Goal: Find specific page/section: Find specific page/section

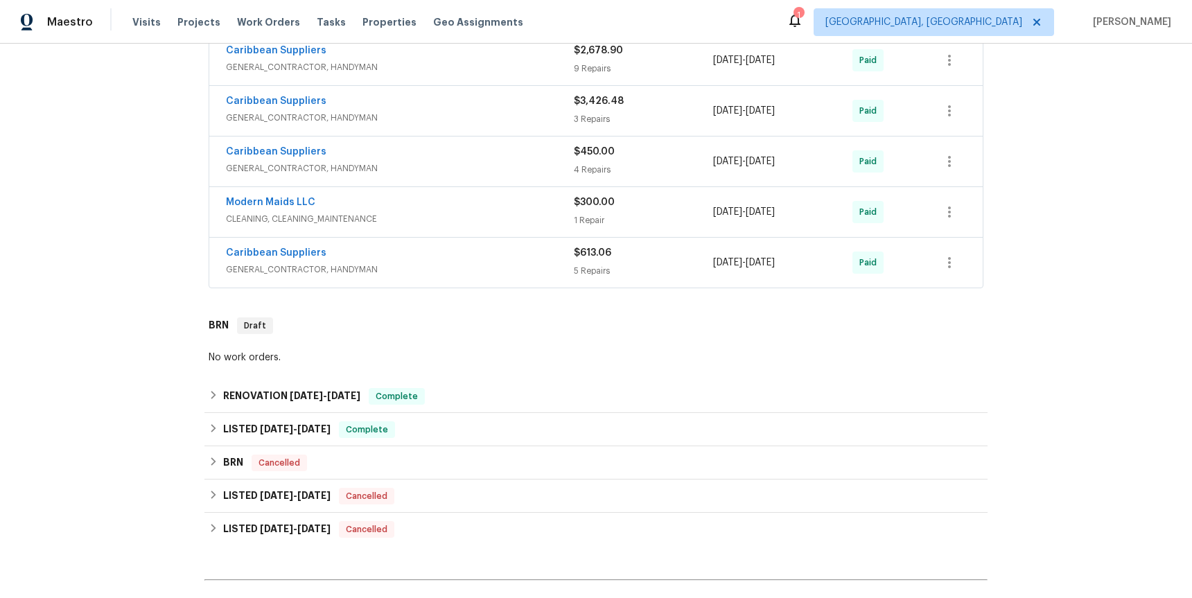
scroll to position [591, 0]
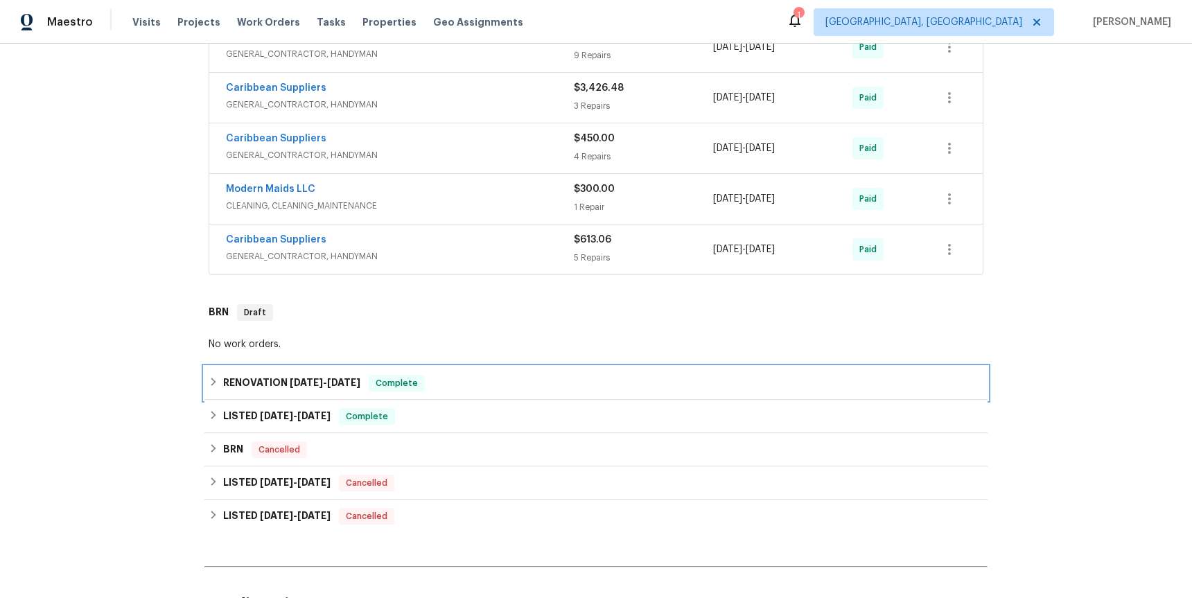
click at [215, 381] on icon at bounding box center [213, 382] width 5 height 8
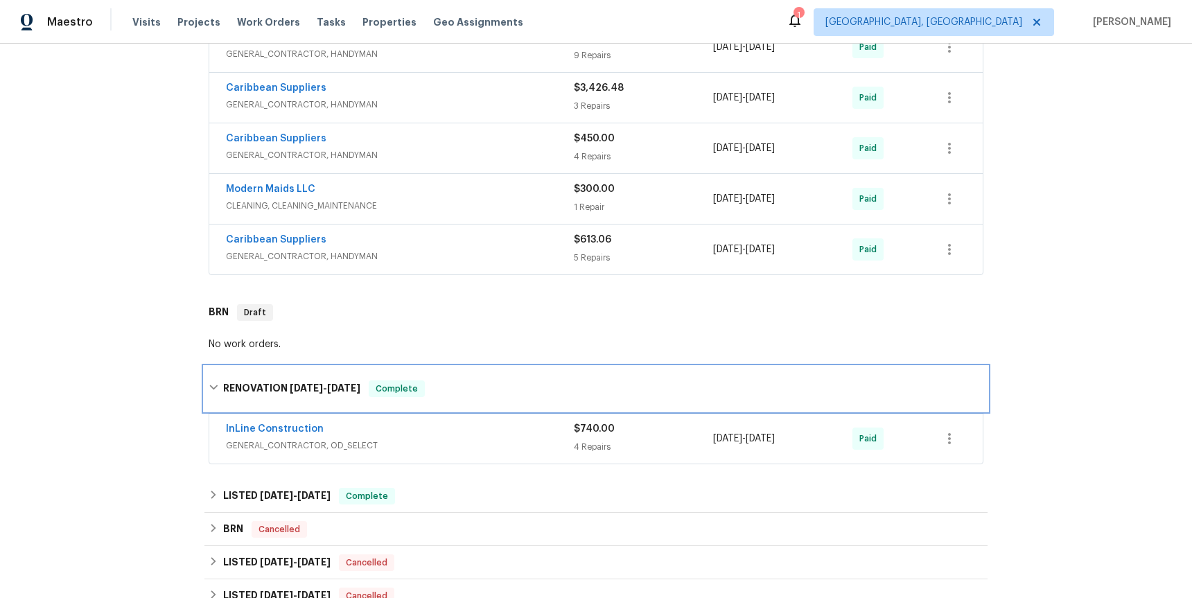
click at [215, 381] on div "RENOVATION [DATE] - [DATE] Complete" at bounding box center [596, 388] width 774 height 17
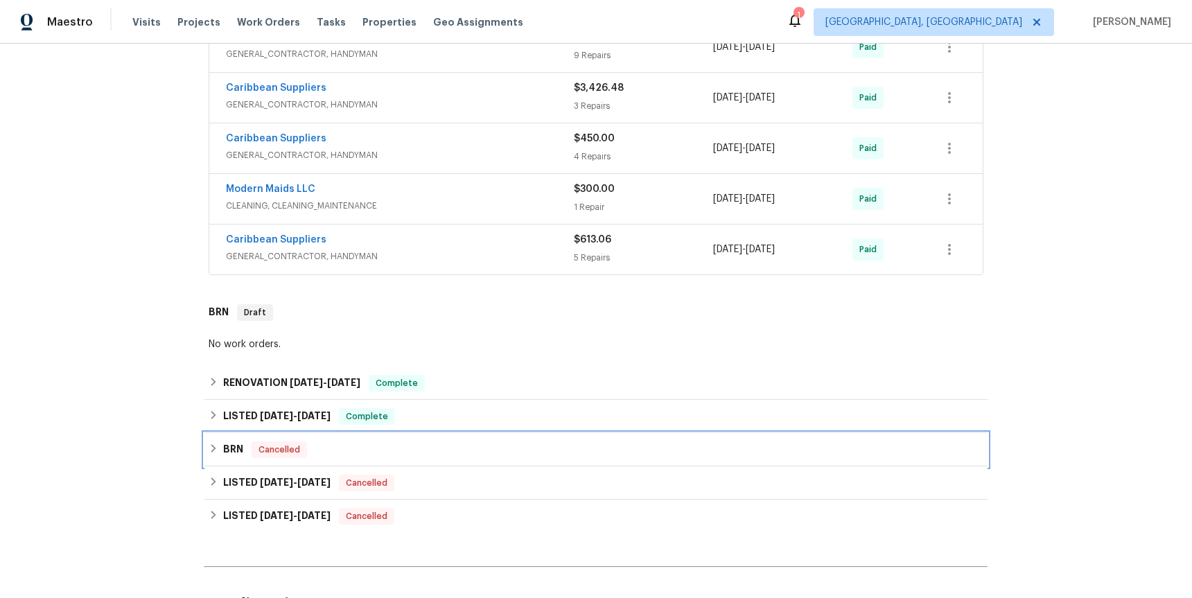
click at [216, 448] on icon at bounding box center [214, 448] width 10 height 10
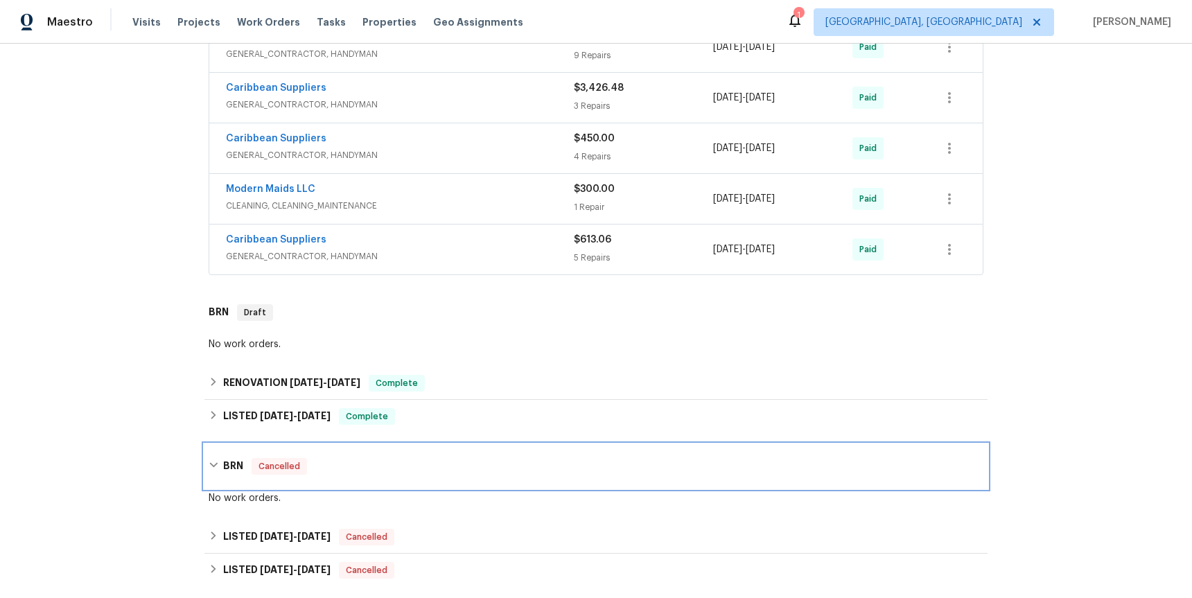
click at [216, 448] on div "BRN Cancelled" at bounding box center [595, 466] width 783 height 44
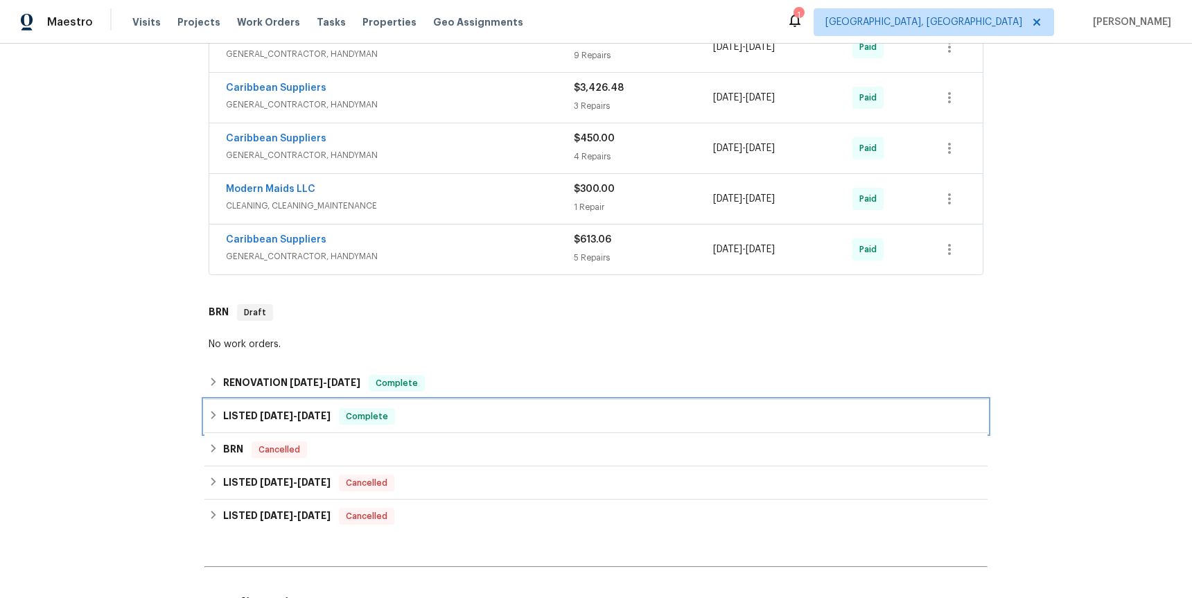
click at [217, 419] on icon at bounding box center [214, 415] width 10 height 10
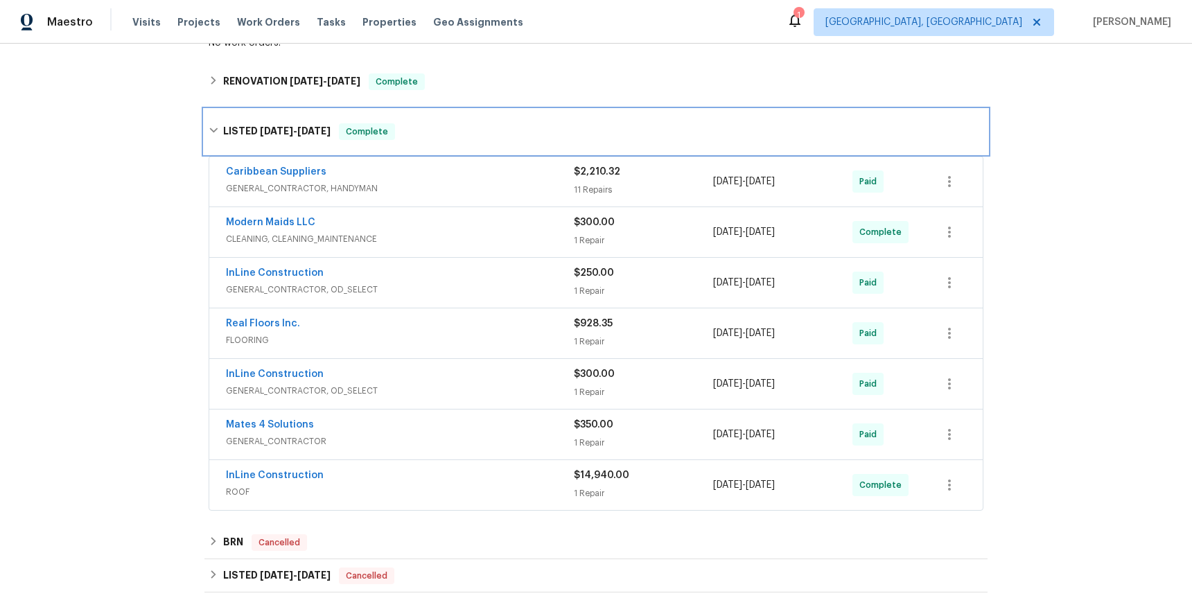
scroll to position [893, 0]
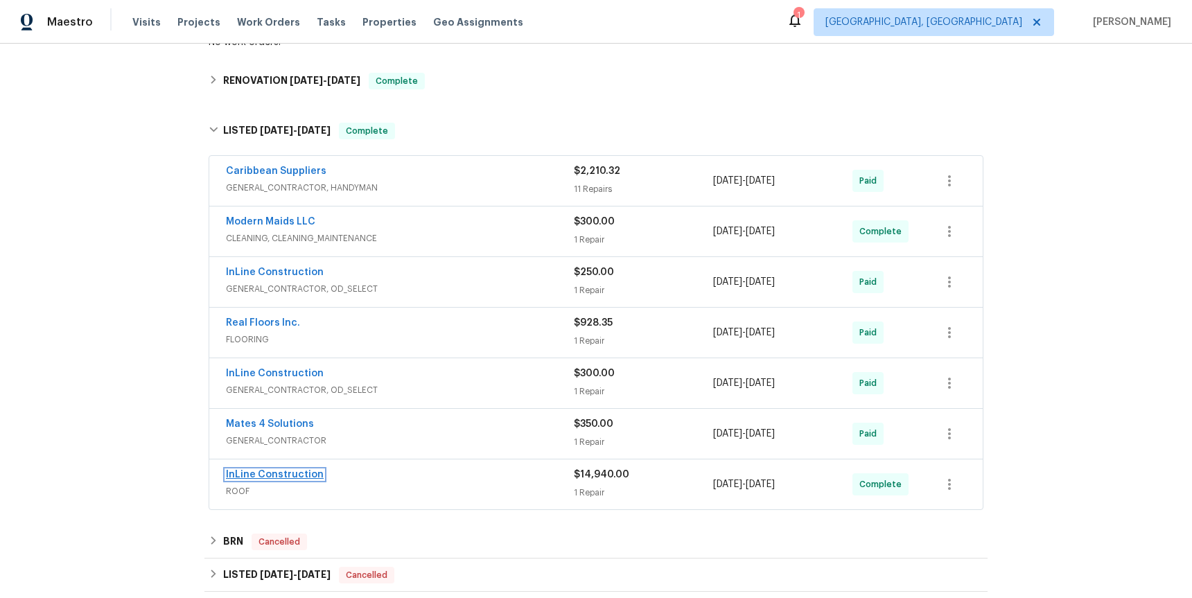
click at [256, 473] on link "InLine Construction" at bounding box center [275, 475] width 98 height 10
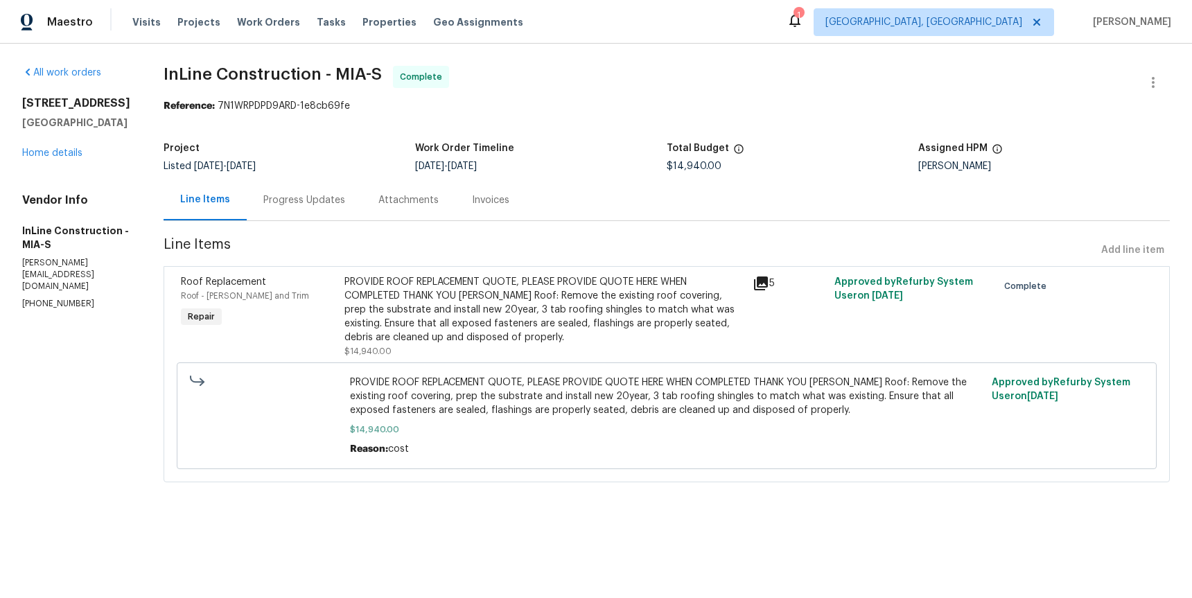
click at [755, 281] on icon at bounding box center [761, 283] width 14 height 14
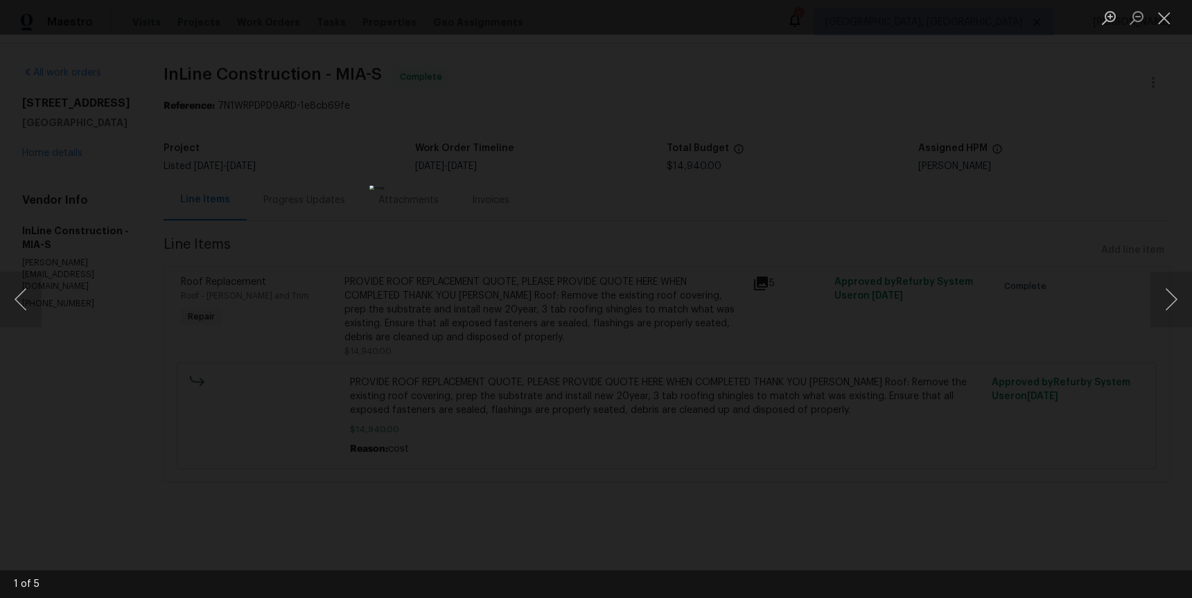
click at [889, 236] on div "Lightbox" at bounding box center [596, 299] width 1192 height 598
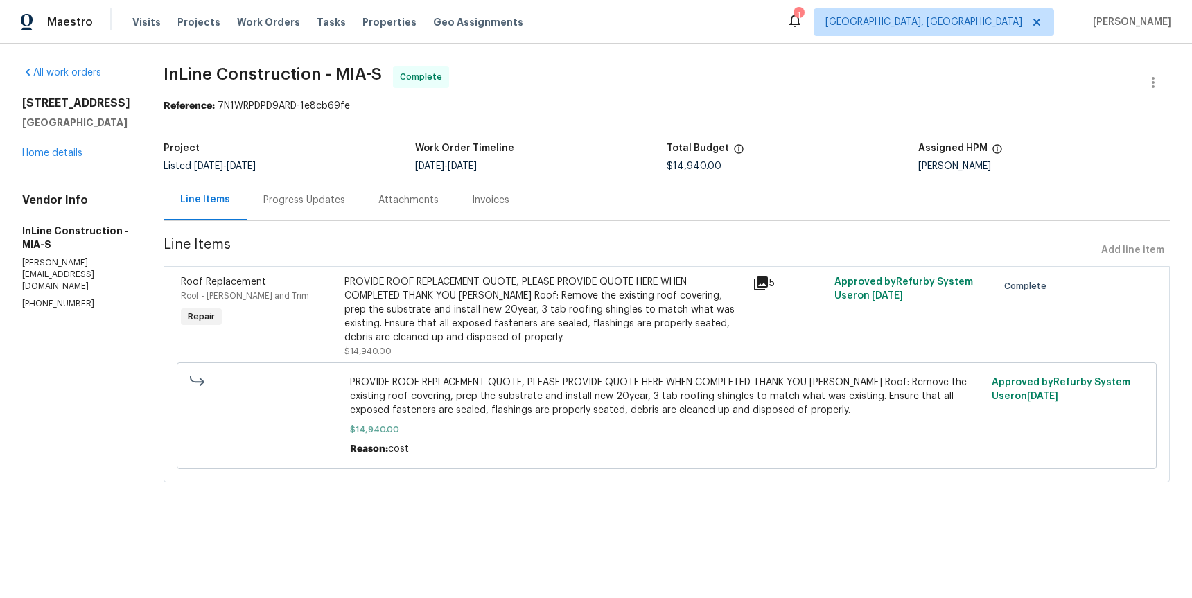
click at [774, 288] on div "5" at bounding box center [788, 283] width 73 height 17
click at [765, 285] on icon at bounding box center [760, 283] width 17 height 17
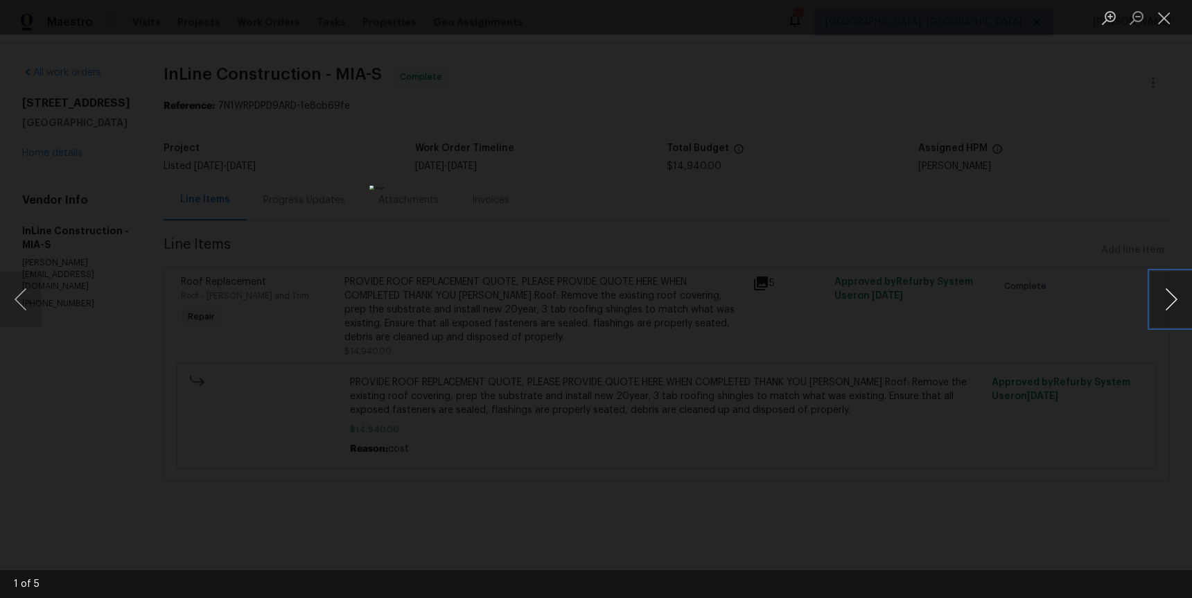
click at [1164, 294] on button "Next image" at bounding box center [1171, 299] width 42 height 55
click at [1165, 294] on button "Next image" at bounding box center [1171, 299] width 42 height 55
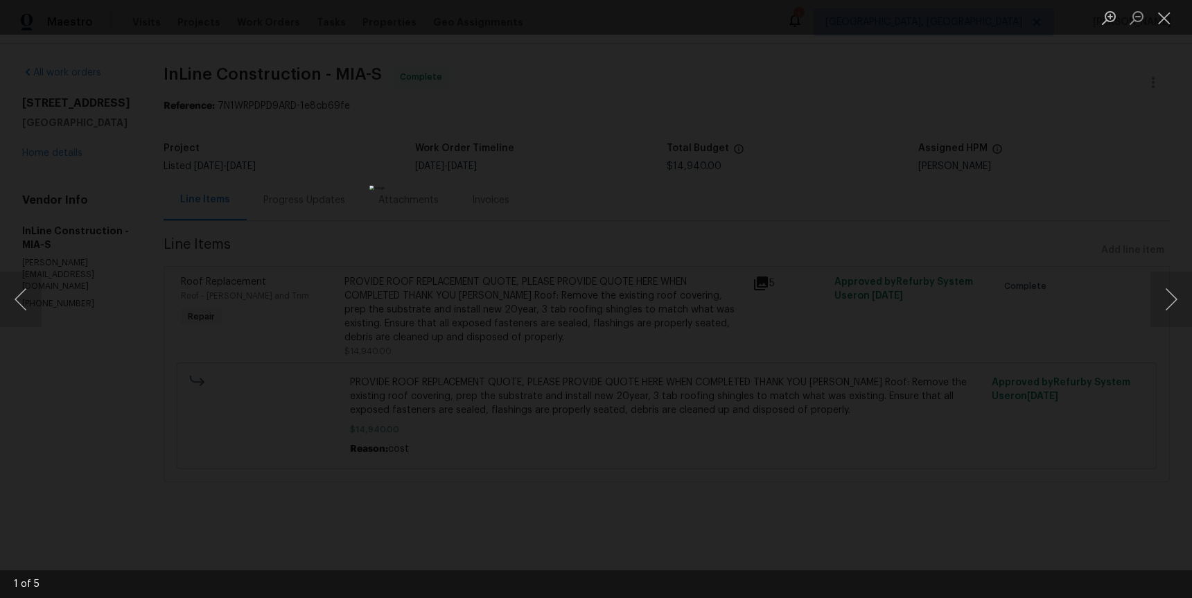
drag, startPoint x: 902, startPoint y: 244, endPoint x: 917, endPoint y: 254, distance: 17.9
click at [901, 244] on div "Lightbox" at bounding box center [596, 299] width 1192 height 598
